Goal: Task Accomplishment & Management: Manage account settings

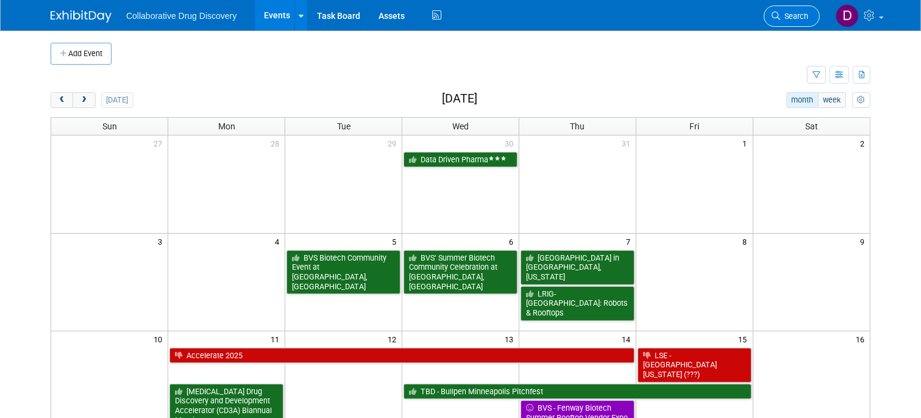
click at [788, 12] on span "Search" at bounding box center [794, 16] width 28 height 9
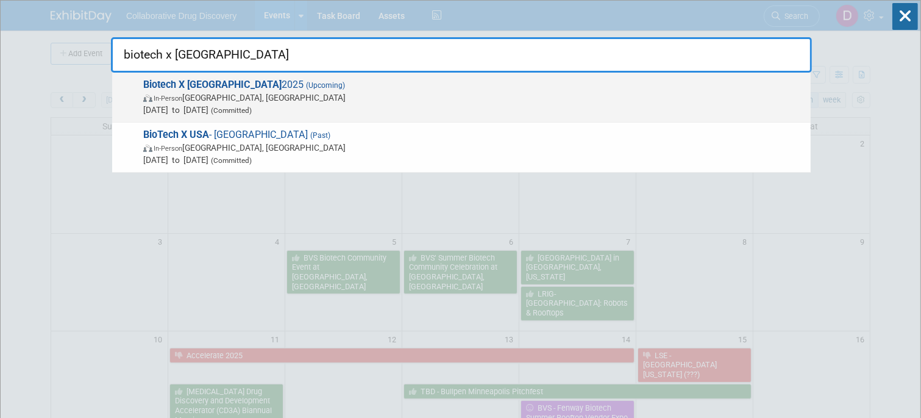
type input "biotech x usa"
click at [304, 84] on span "(Upcoming)" at bounding box center [324, 85] width 41 height 9
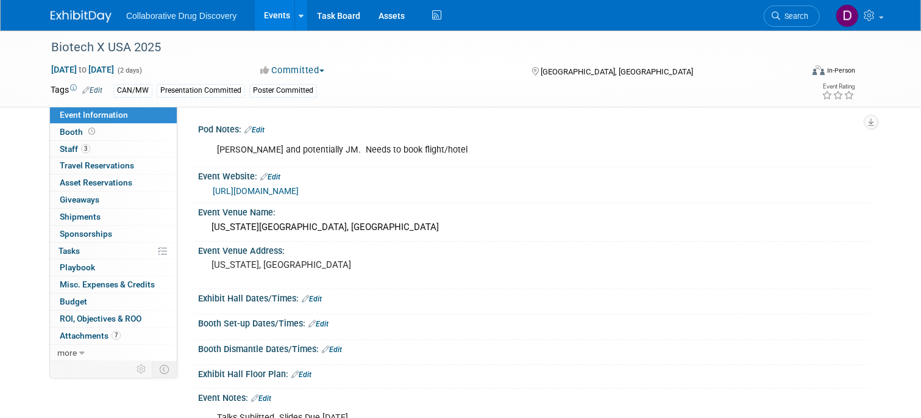
scroll to position [243, 0]
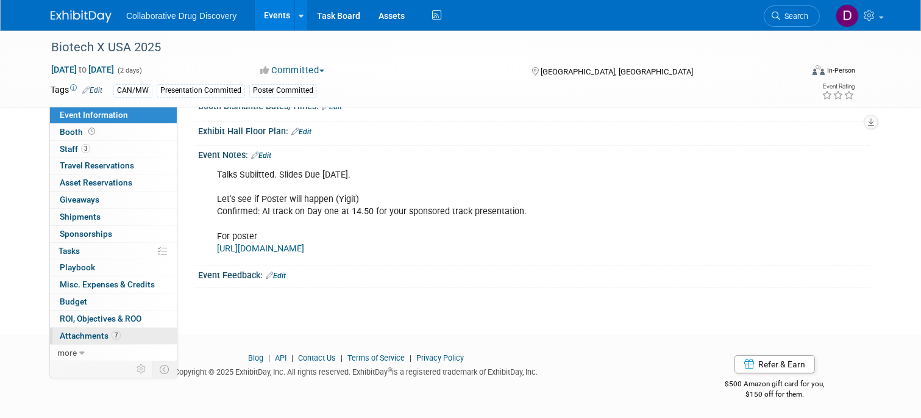
click at [108, 331] on span "Attachments 7" at bounding box center [90, 335] width 61 height 10
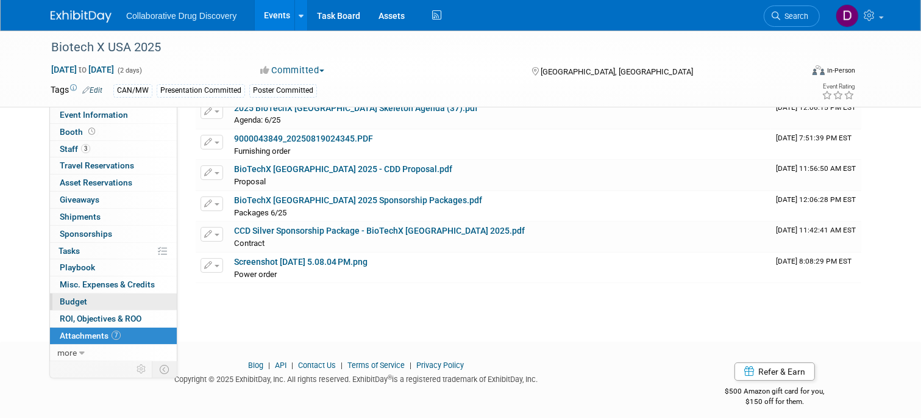
scroll to position [0, 0]
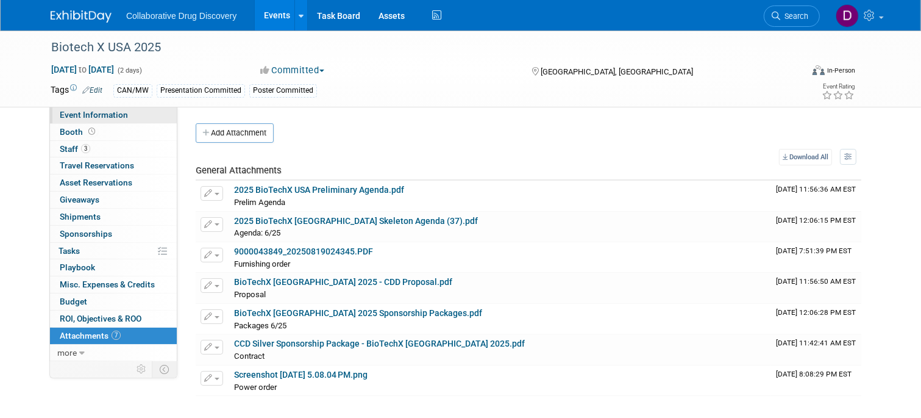
click at [101, 112] on span "Event Information" at bounding box center [94, 115] width 68 height 10
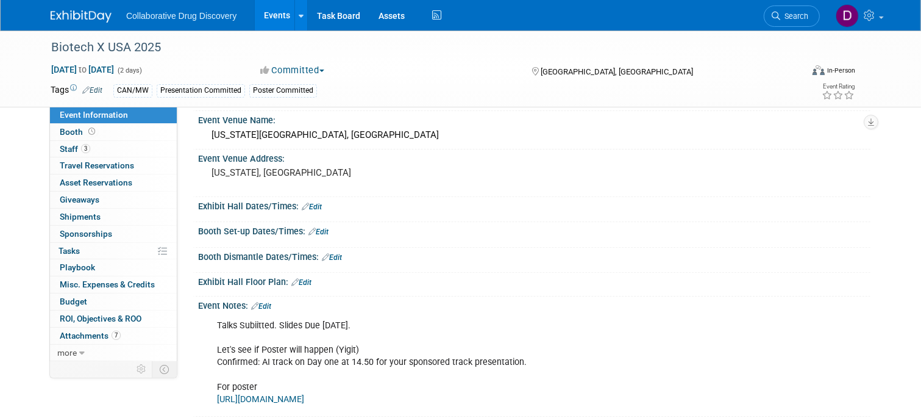
scroll to position [243, 0]
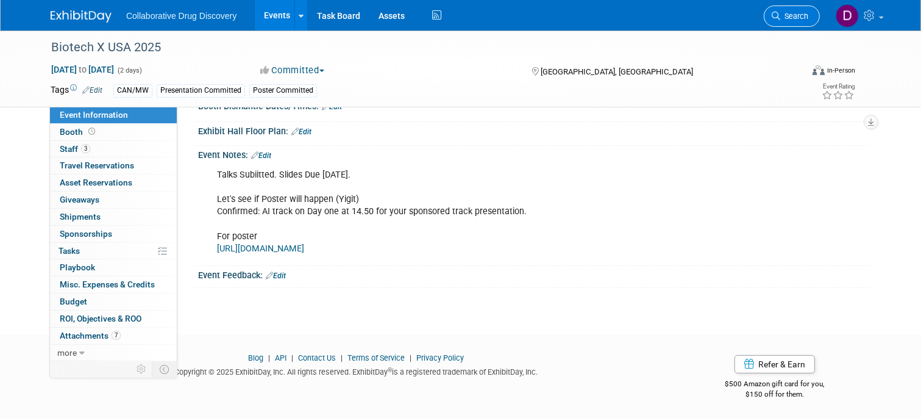
click at [784, 7] on link "Search" at bounding box center [792, 15] width 56 height 21
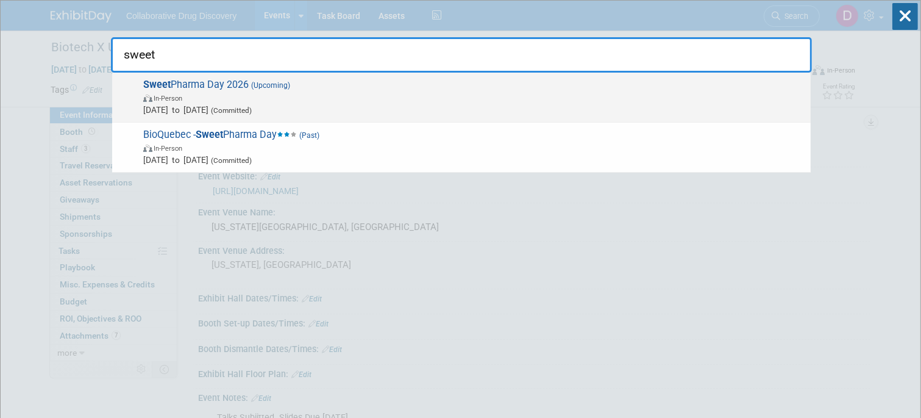
type input "sweet"
click at [258, 98] on span "In-Person" at bounding box center [473, 97] width 661 height 12
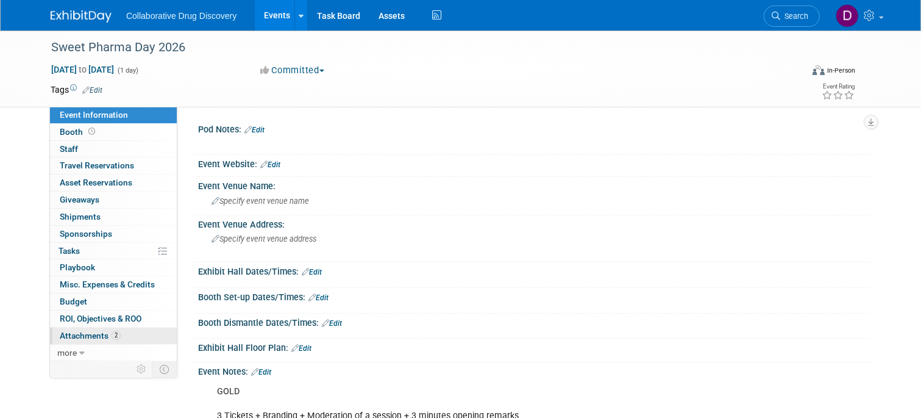
click at [107, 339] on link "2 Attachments 2" at bounding box center [113, 335] width 127 height 16
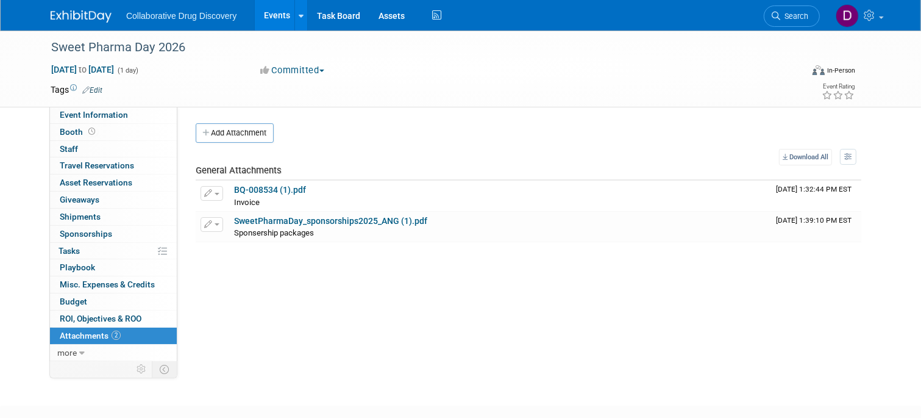
drag, startPoint x: 110, startPoint y: 99, endPoint x: 102, endPoint y: 94, distance: 9.3
click at [110, 99] on div "Tags Edit Event Rating" at bounding box center [452, 92] width 823 height 21
click at [102, 93] on span "Edit" at bounding box center [91, 90] width 24 height 10
click at [100, 90] on link "Edit" at bounding box center [92, 90] width 20 height 9
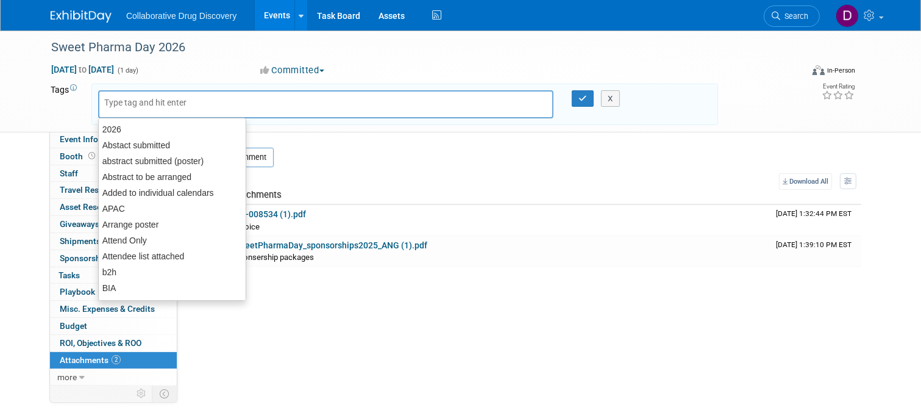
click at [141, 103] on input "text" at bounding box center [153, 102] width 98 height 12
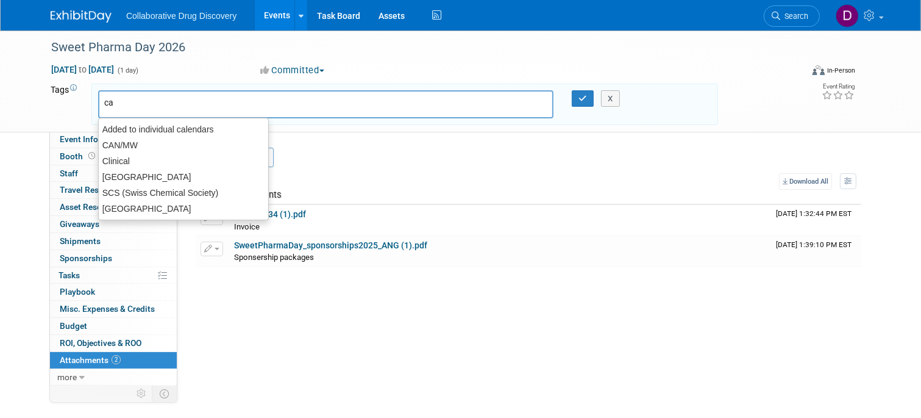
type input "can"
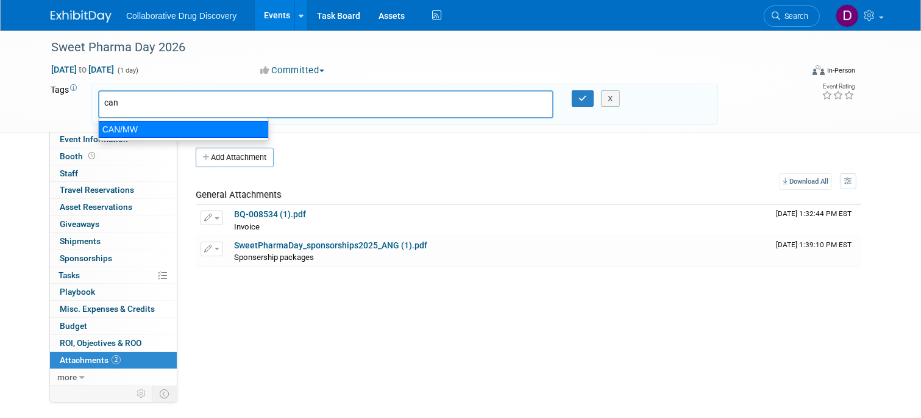
click at [133, 132] on div "CAN/MW" at bounding box center [183, 129] width 171 height 17
type input "CAN/MW"
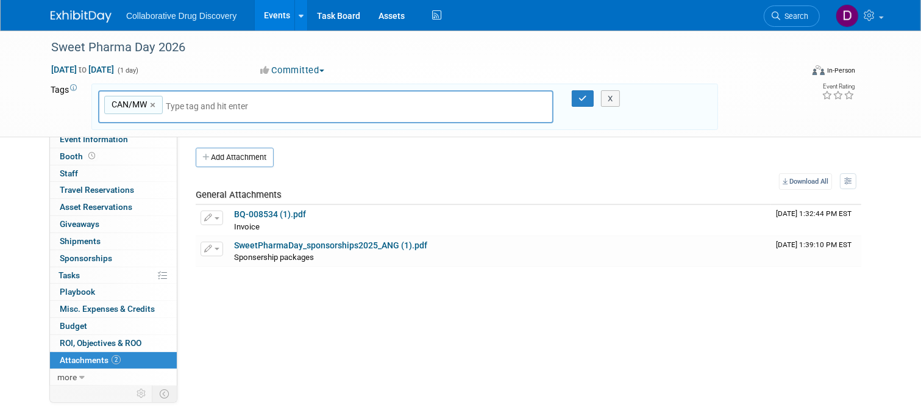
click at [588, 99] on div "X" at bounding box center [614, 98] width 52 height 17
click at [586, 96] on icon "button" at bounding box center [582, 98] width 9 height 8
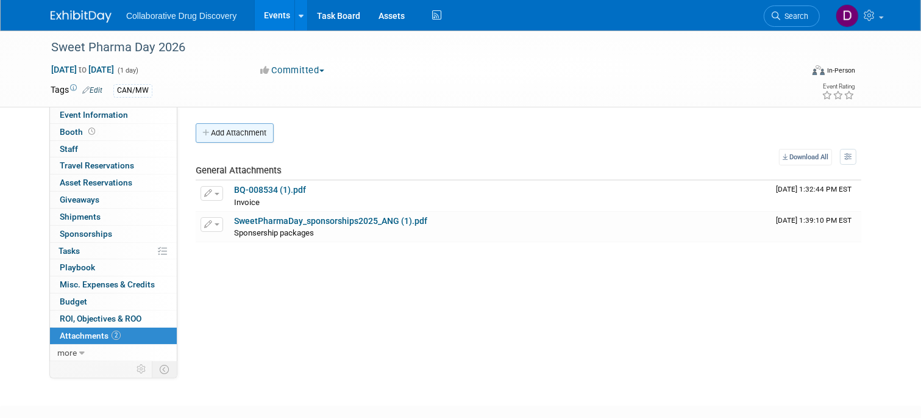
click at [244, 140] on button "Add Attachment" at bounding box center [235, 133] width 78 height 20
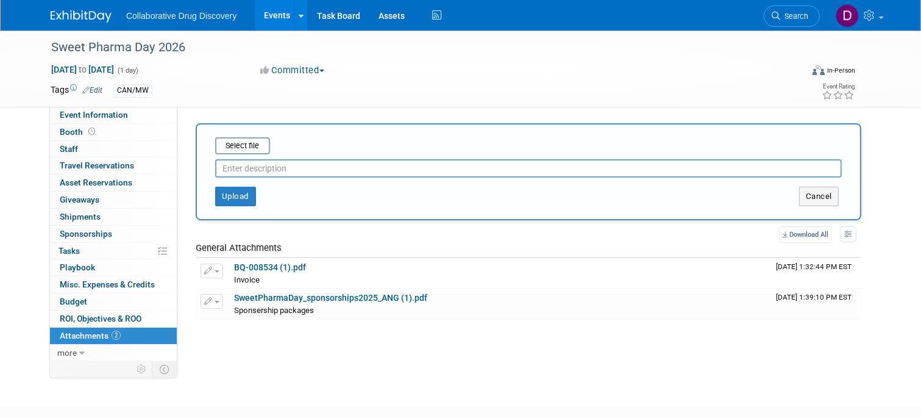
click at [275, 164] on input "text" at bounding box center [528, 168] width 627 height 18
type input "payment confirm"
click at [228, 150] on input "file" at bounding box center [196, 145] width 145 height 15
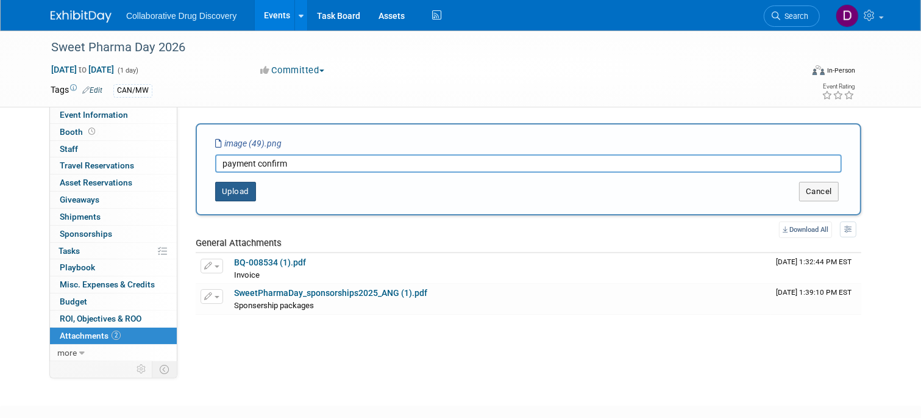
click at [245, 188] on button "Upload" at bounding box center [235, 192] width 41 height 20
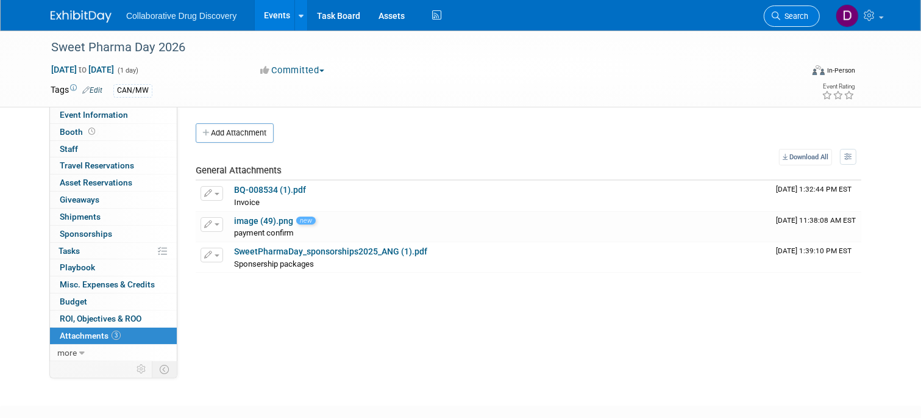
click at [809, 21] on link "Search" at bounding box center [792, 15] width 56 height 21
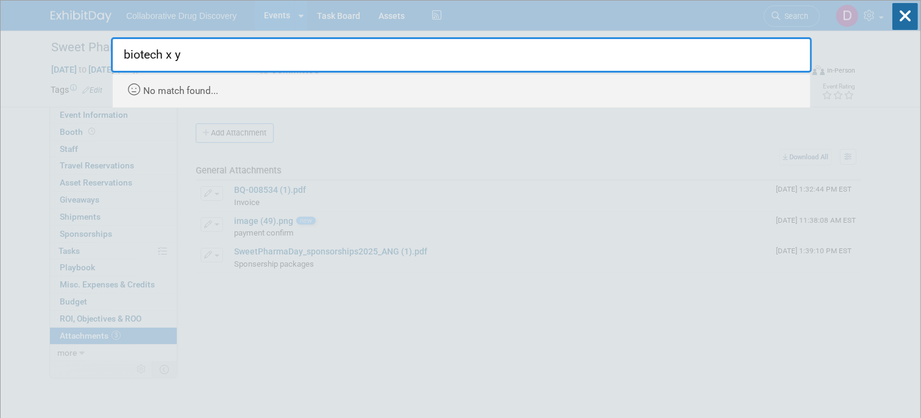
type input "biotech x"
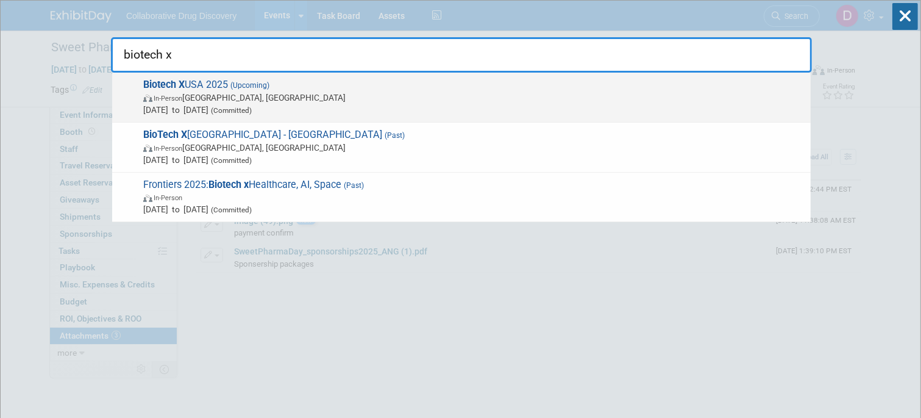
click at [342, 92] on span "In-Person Philadelphia, PA" at bounding box center [473, 97] width 661 height 12
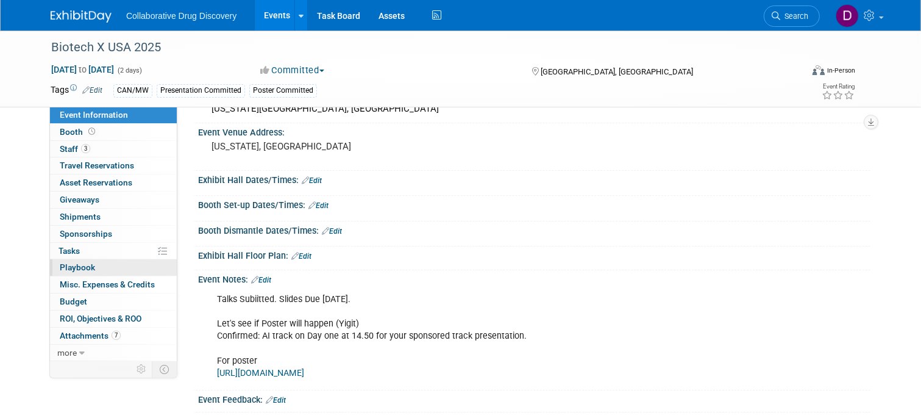
scroll to position [219, 0]
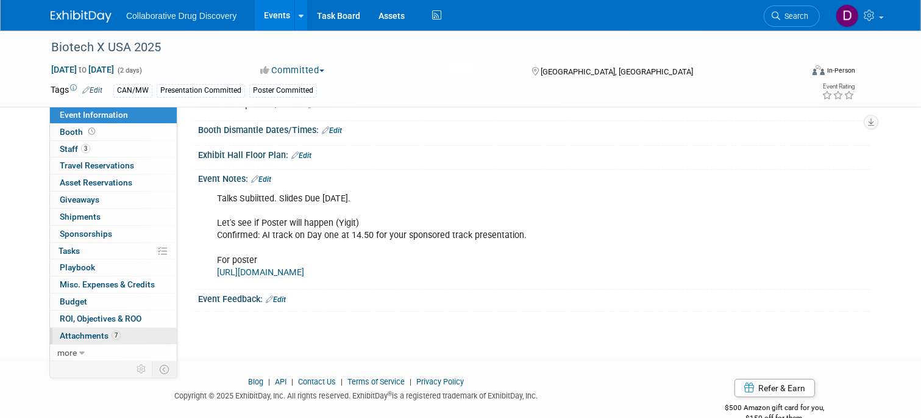
click at [98, 330] on span "Attachments 7" at bounding box center [90, 335] width 61 height 10
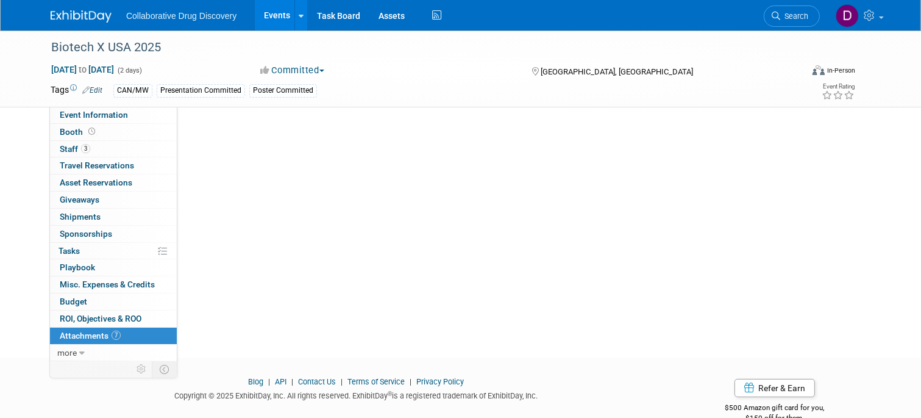
scroll to position [0, 0]
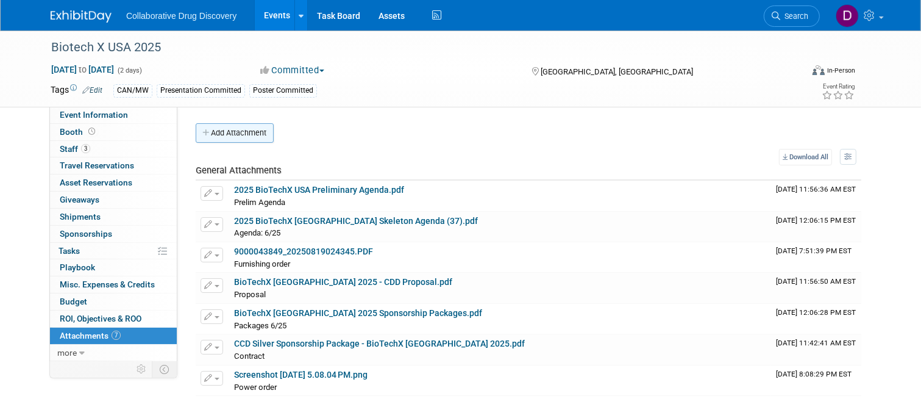
click at [237, 140] on button "Add Attachment" at bounding box center [235, 133] width 78 height 20
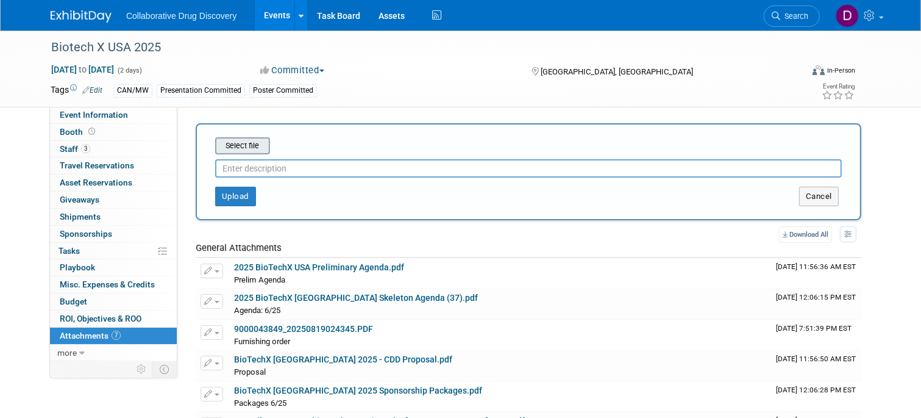
click at [240, 147] on input "file" at bounding box center [196, 145] width 145 height 15
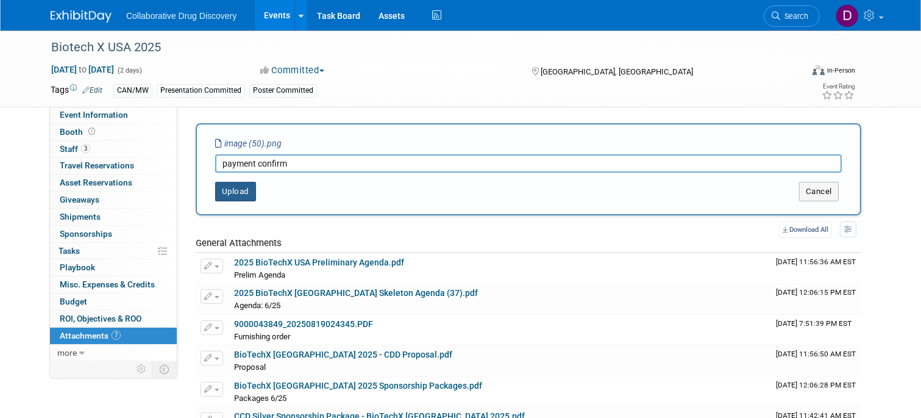
type input "payment confirm"
click at [233, 193] on button "Upload" at bounding box center [235, 192] width 41 height 20
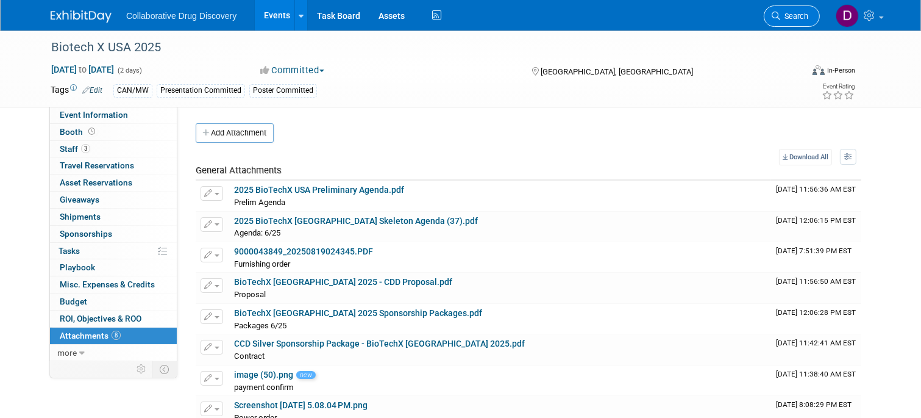
click at [785, 18] on span "Search" at bounding box center [794, 16] width 28 height 9
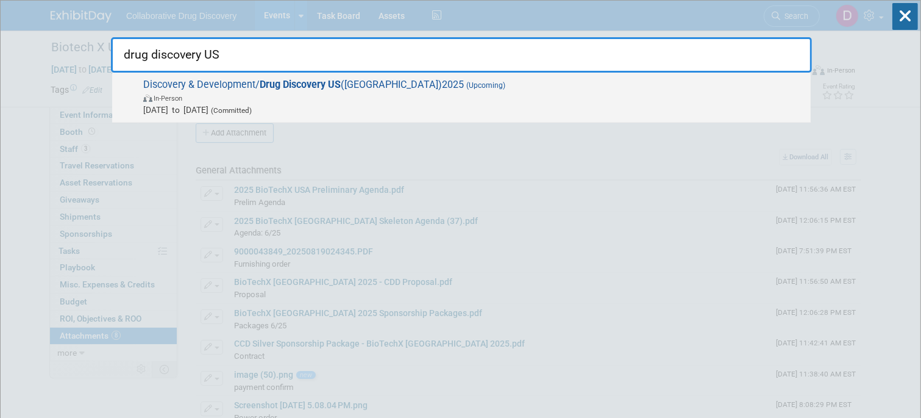
type input "drug discovery US"
click at [318, 99] on span "In-Person" at bounding box center [473, 97] width 661 height 12
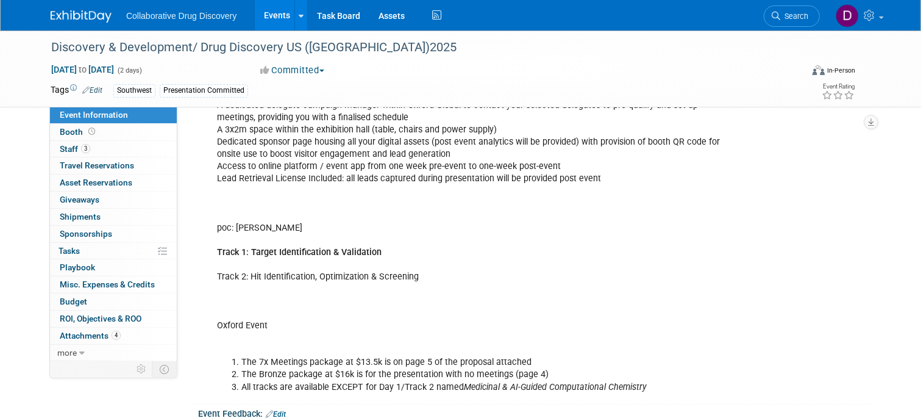
scroll to position [695, 0]
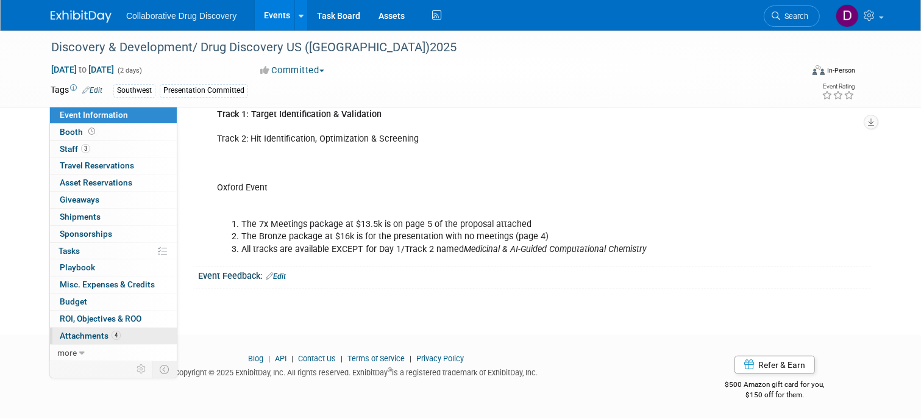
click at [98, 330] on span "Attachments 4" at bounding box center [90, 335] width 61 height 10
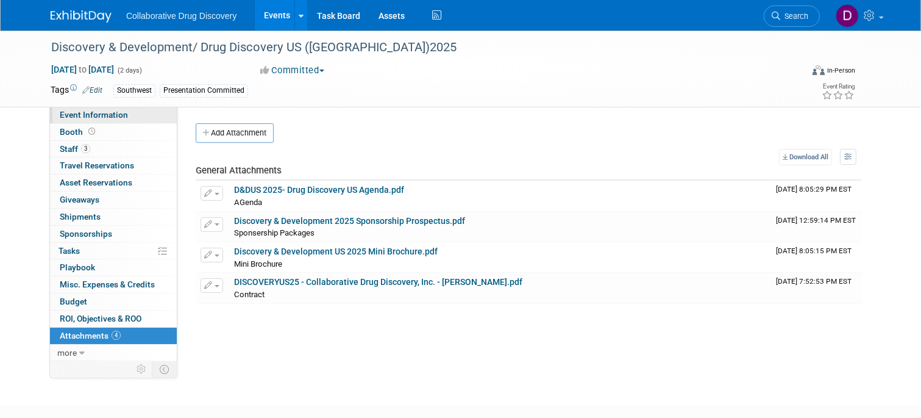
click at [116, 121] on link "Event Information" at bounding box center [113, 115] width 127 height 16
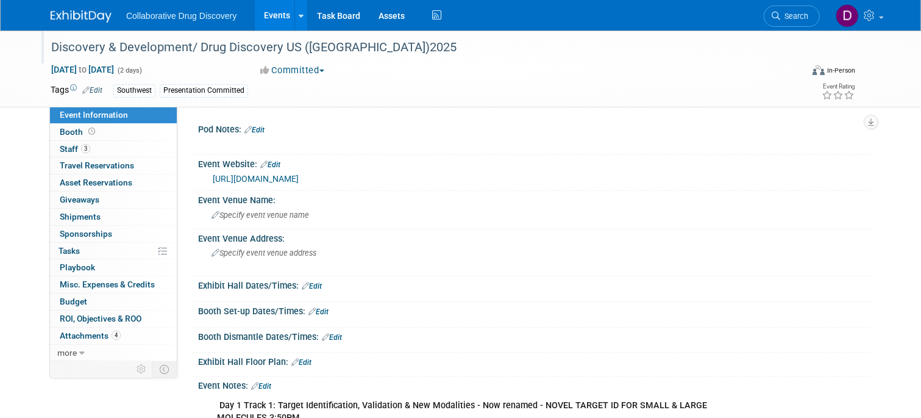
click at [253, 49] on div "Discovery & Development/ Drug Discovery US ([GEOGRAPHIC_DATA])2025" at bounding box center [417, 48] width 740 height 22
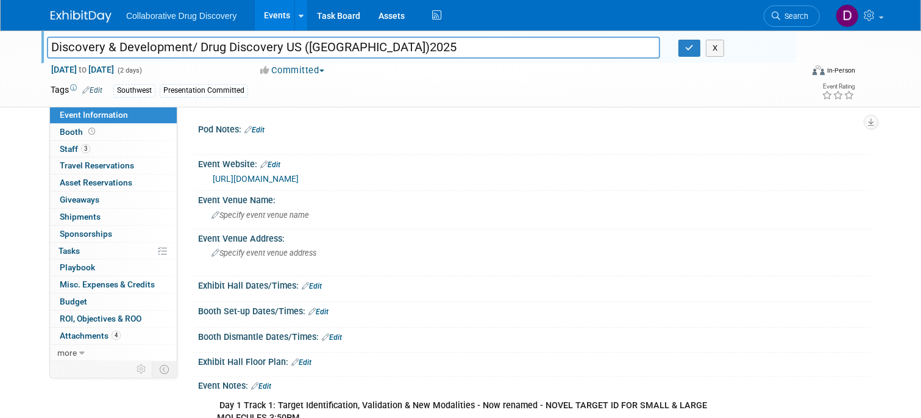
click at [253, 49] on input "Discovery & Development/ Drug Discovery US ([GEOGRAPHIC_DATA])2025" at bounding box center [353, 47] width 613 height 21
